Goal: Transaction & Acquisition: Book appointment/travel/reservation

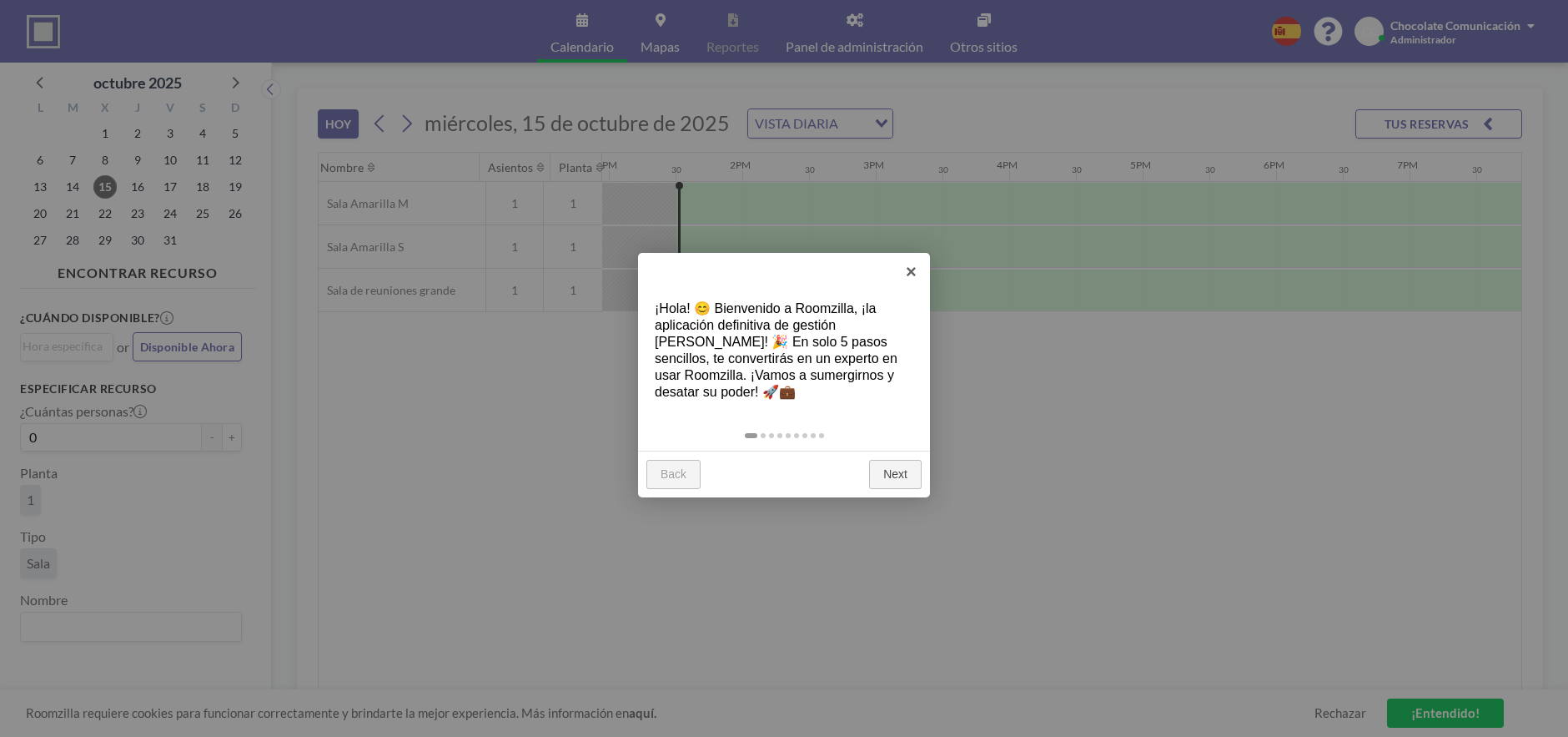
scroll to position [0, 1735]
click at [907, 469] on link "Next" at bounding box center [895, 475] width 52 height 30
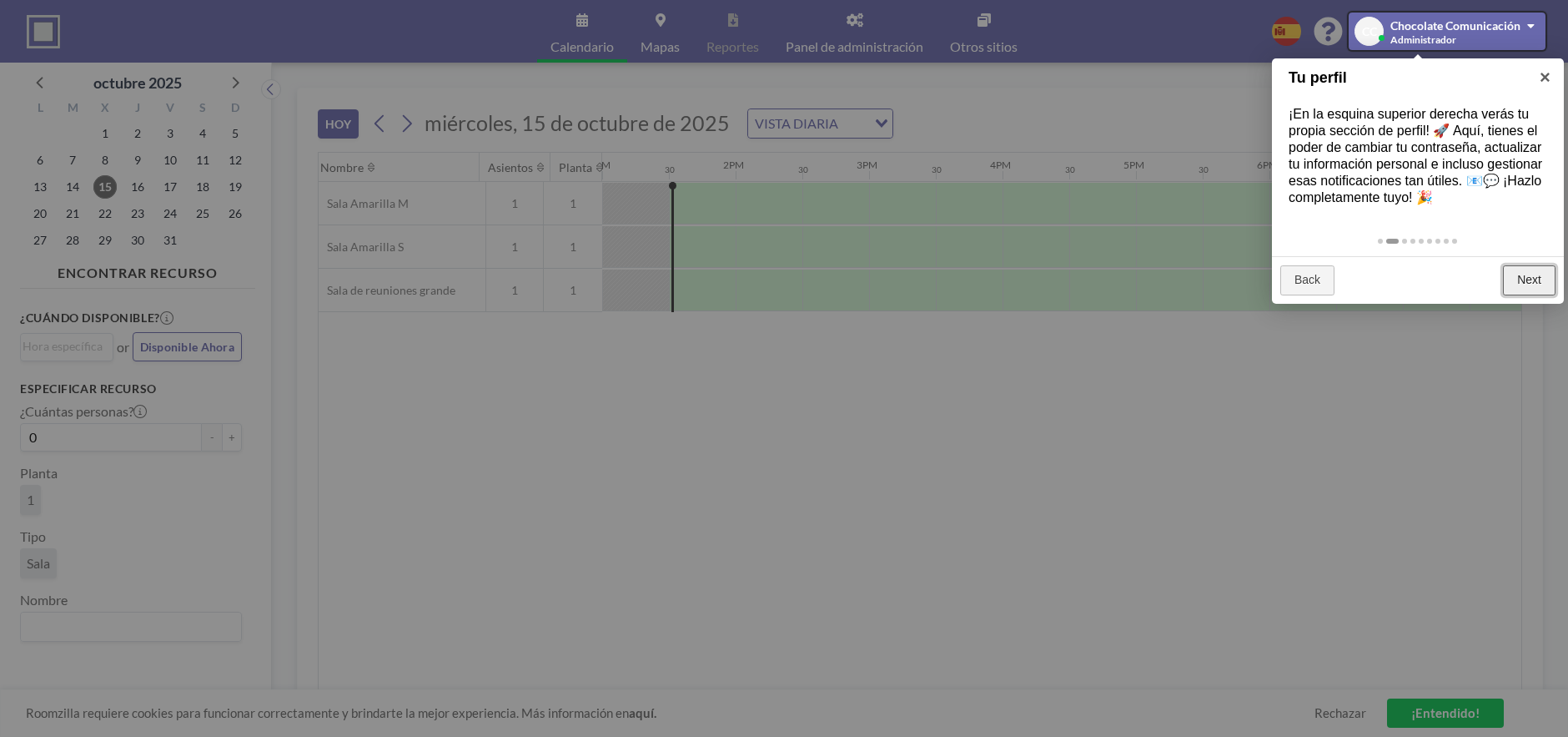
click at [1527, 283] on link "Next" at bounding box center [1529, 280] width 52 height 30
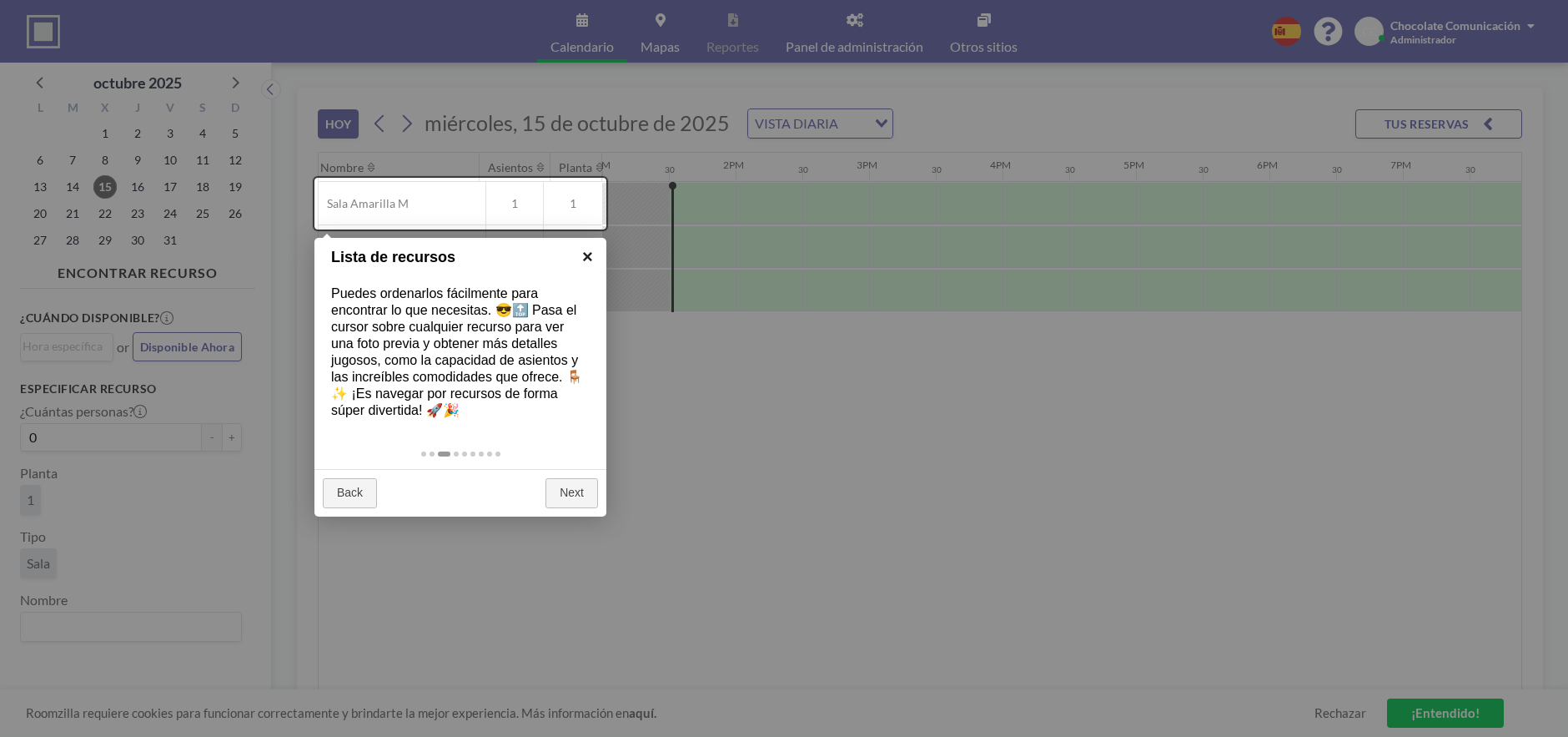
click at [590, 254] on link "×" at bounding box center [587, 257] width 37 height 37
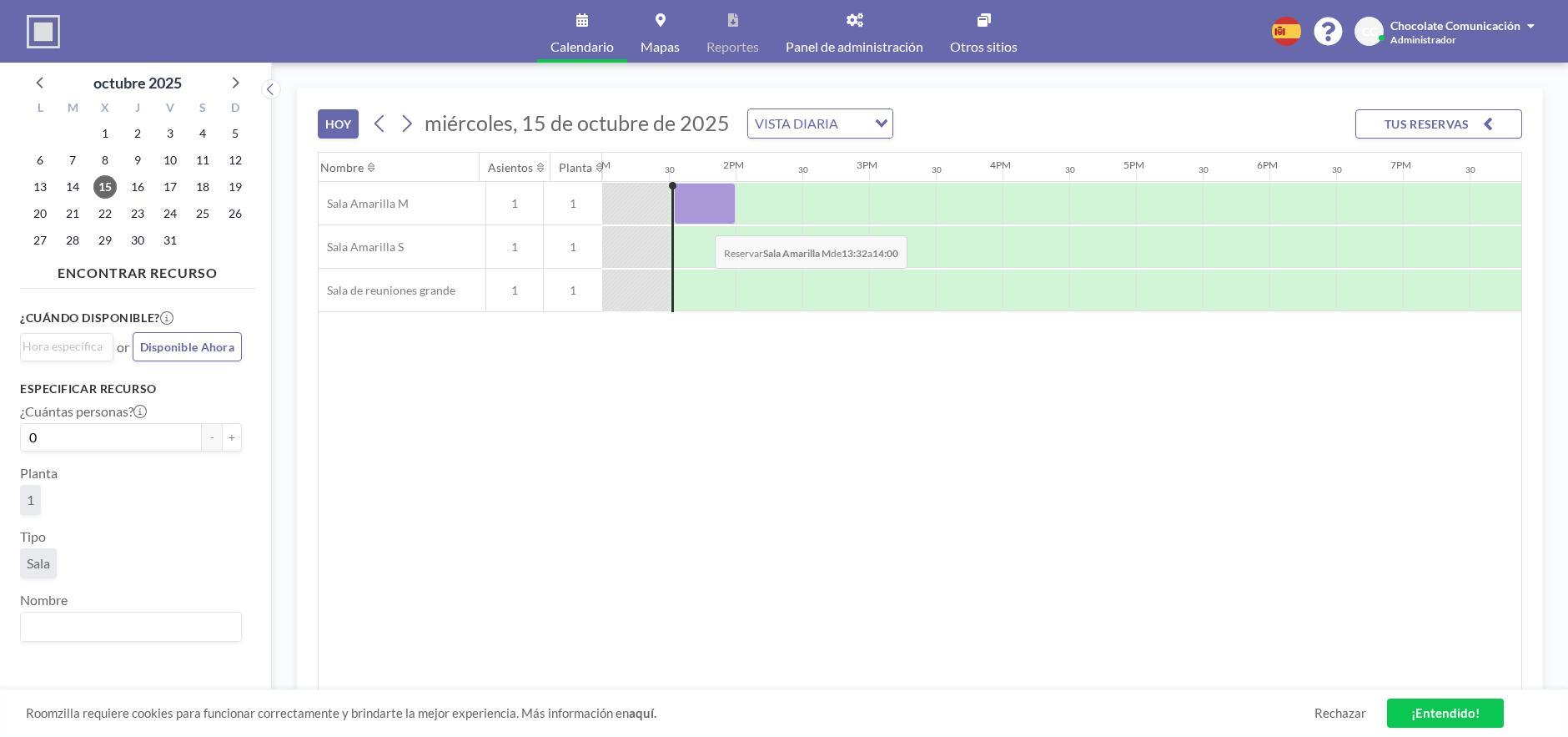
click at [701, 223] on div at bounding box center [705, 203] width 62 height 41
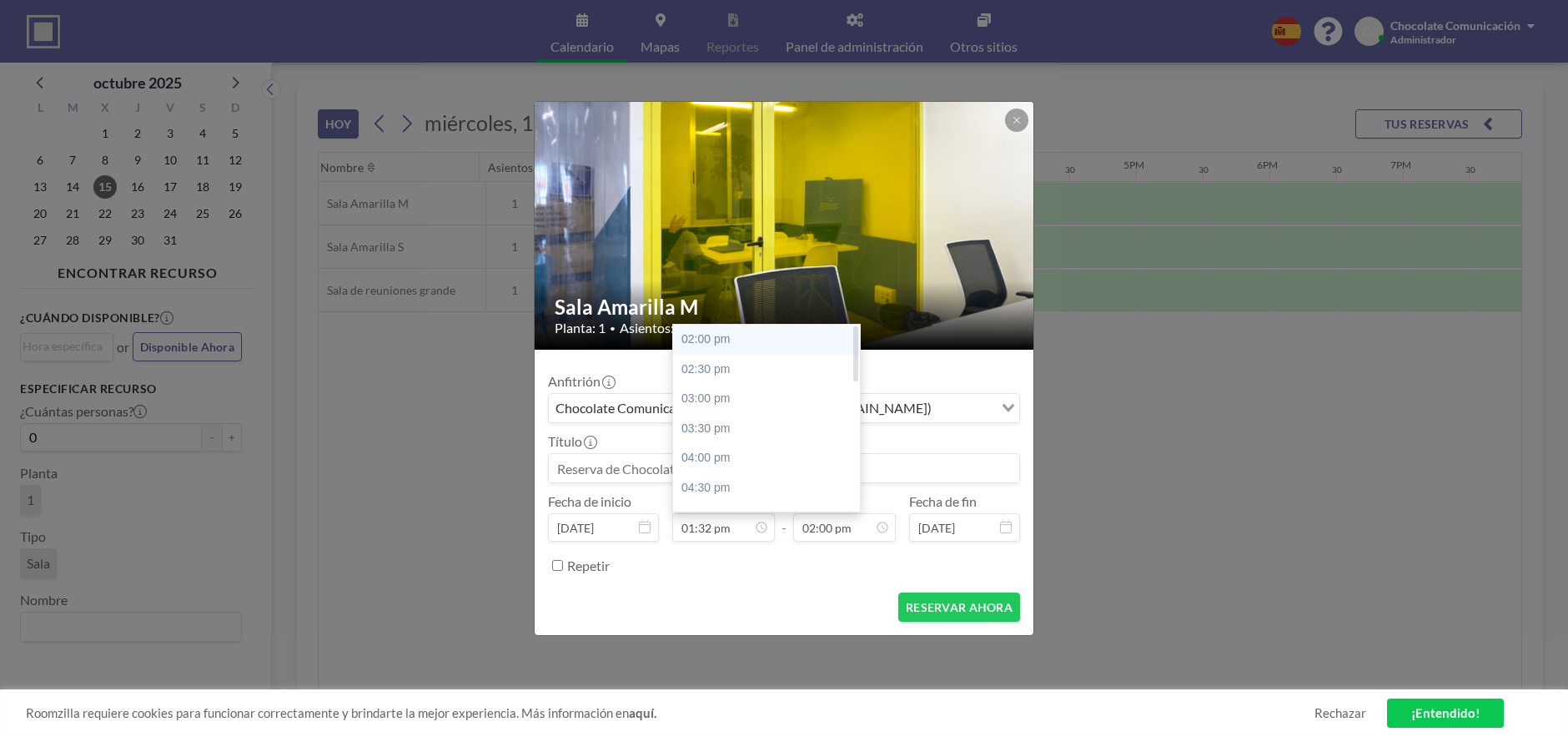
click at [756, 344] on div "02:00 pm" at bounding box center [766, 340] width 187 height 30
type input "02:00 pm"
type input "02:30 pm"
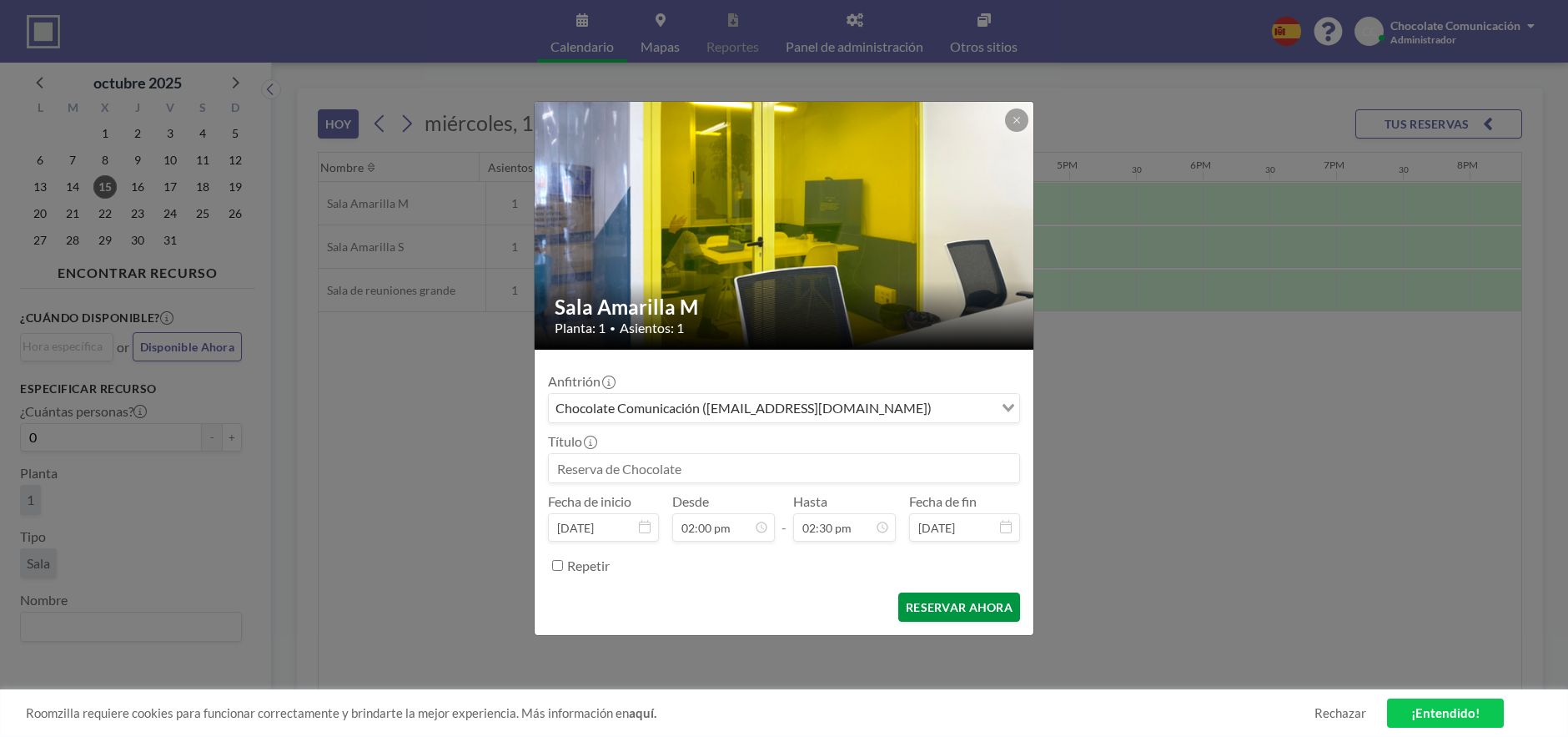
click at [917, 612] on button "RESERVAR AHORA" at bounding box center [960, 607] width 122 height 30
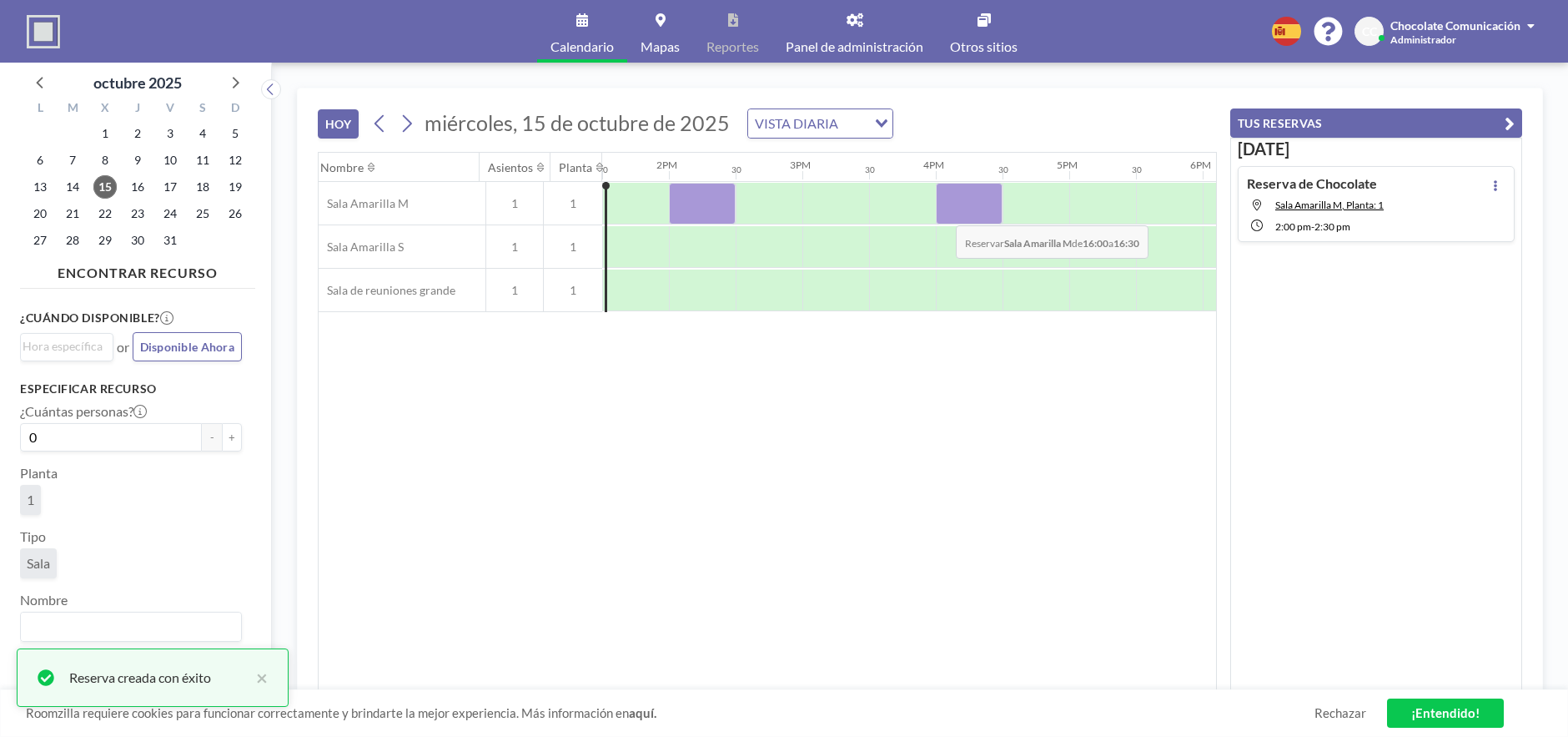
click at [943, 213] on div at bounding box center [969, 203] width 67 height 41
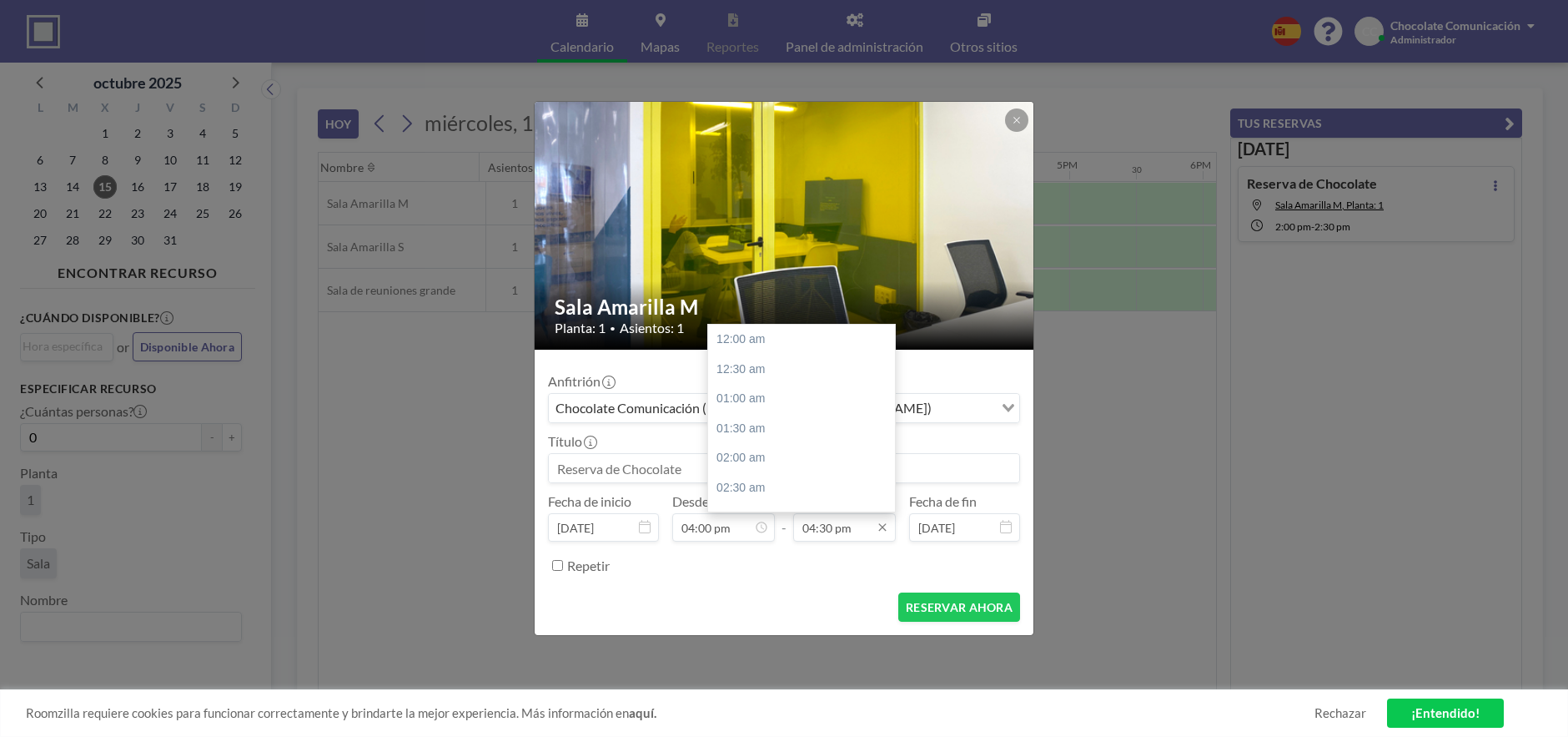
scroll to position [980, 0]
click at [842, 524] on input "04:30 pm" at bounding box center [845, 528] width 103 height 29
click at [825, 374] on div "05:00 pm" at bounding box center [801, 369] width 187 height 30
type input "05:00 pm"
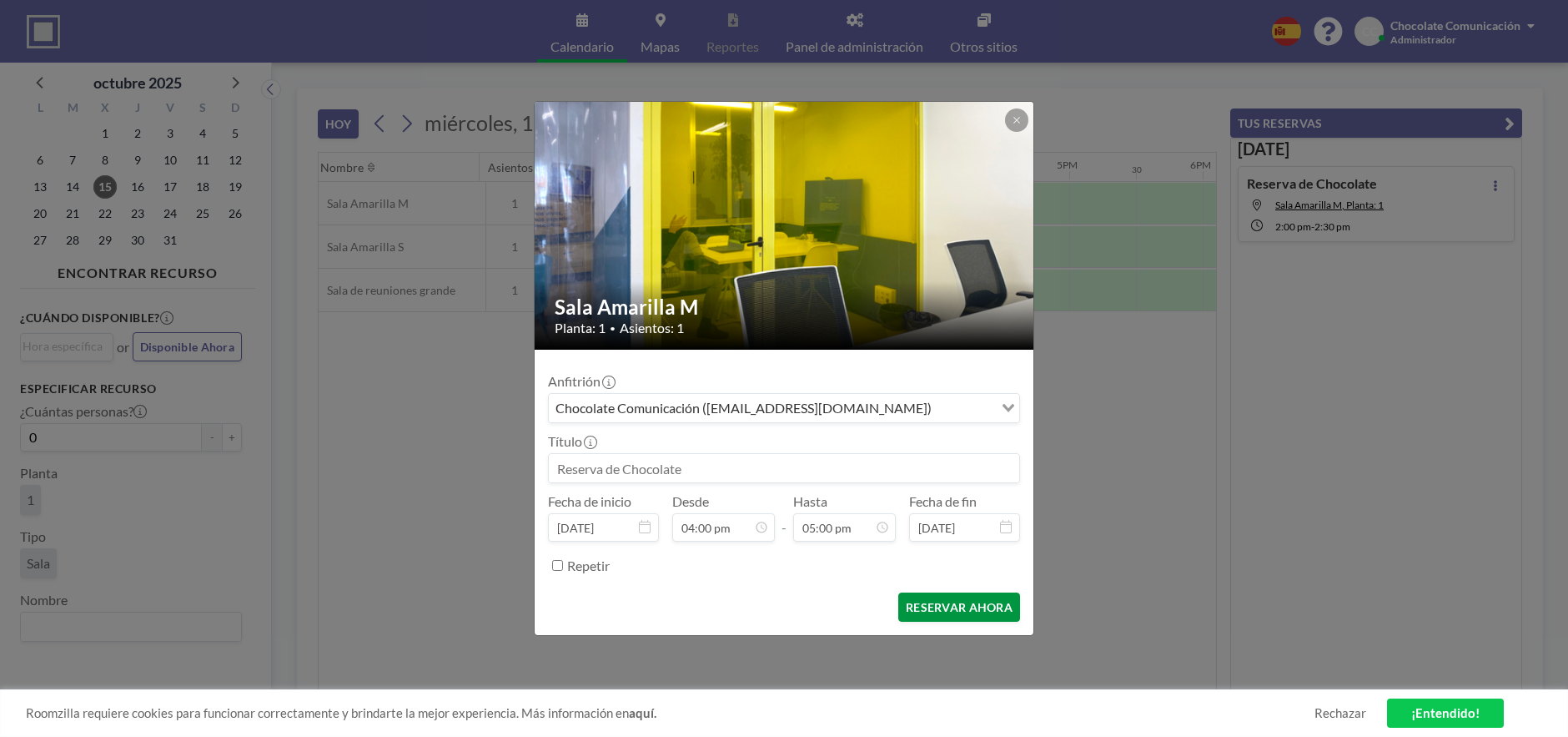
click at [975, 605] on button "RESERVAR AHORA" at bounding box center [960, 607] width 122 height 30
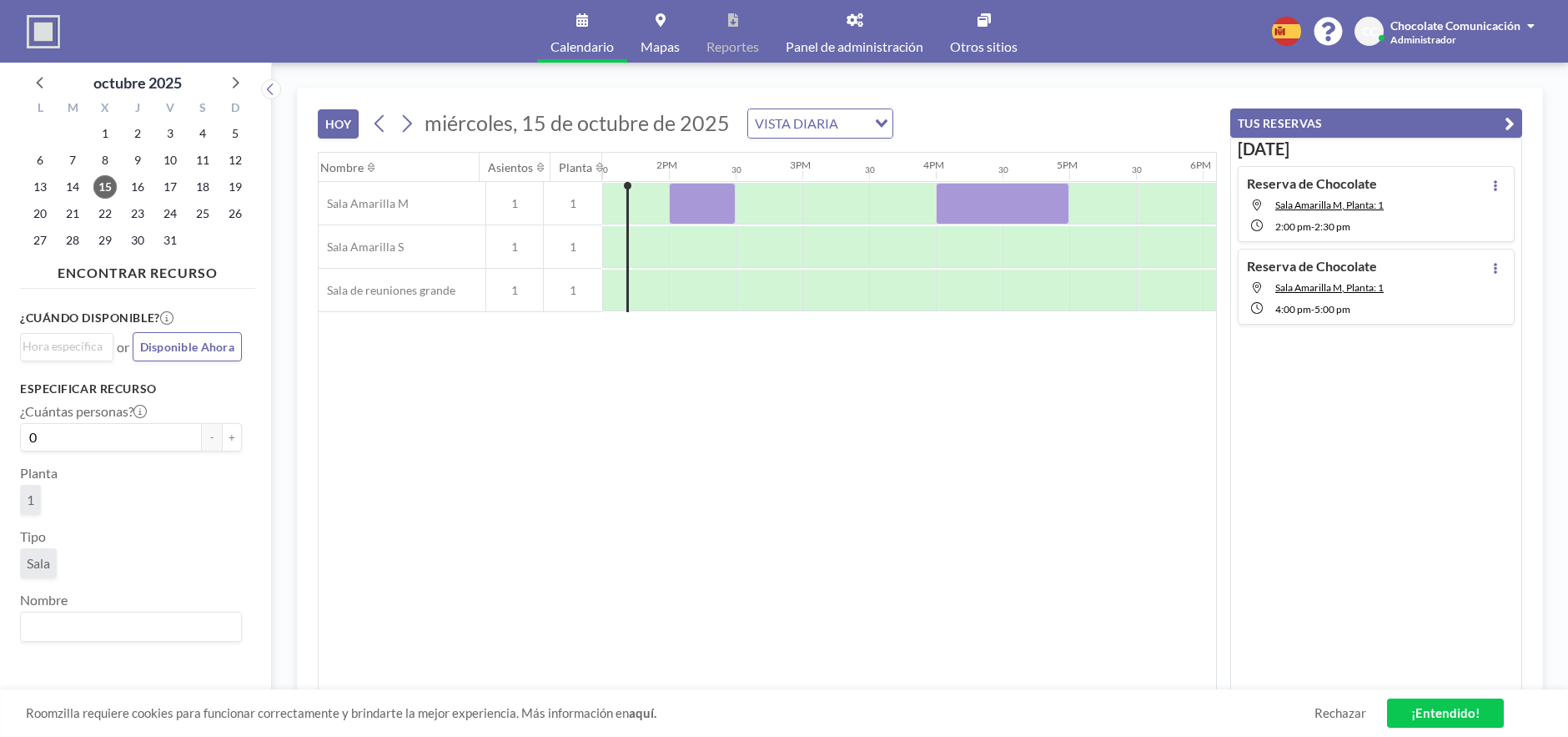
scroll to position [0, 1802]
